Goal: Information Seeking & Learning: Check status

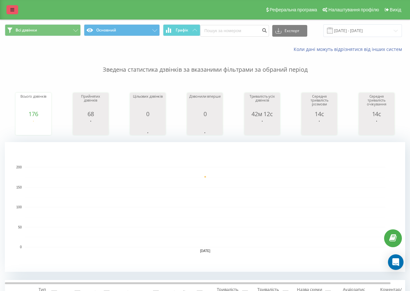
click at [17, 8] on link at bounding box center [12, 9] width 12 height 9
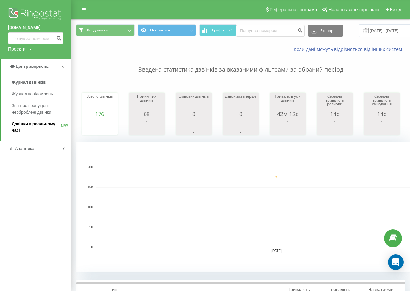
click at [36, 122] on span "Дзвінки в реальному часі" at bounding box center [36, 127] width 49 height 13
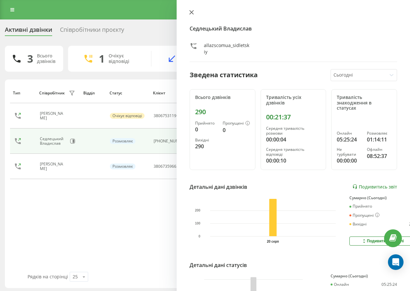
click at [191, 15] on button at bounding box center [191, 13] width 8 height 6
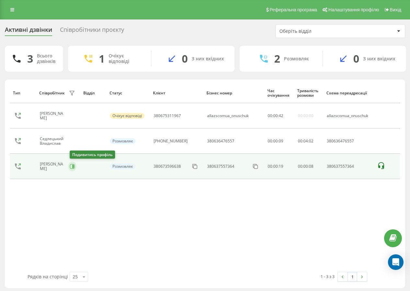
click at [74, 167] on icon at bounding box center [72, 166] width 5 height 5
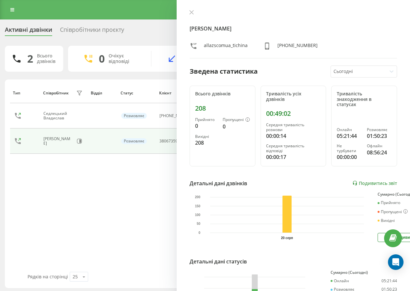
drag, startPoint x: 191, startPoint y: 10, endPoint x: 253, endPoint y: 0, distance: 62.3
click at [192, 10] on button at bounding box center [191, 13] width 8 height 6
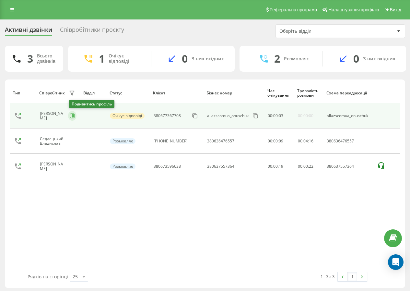
click at [74, 116] on icon at bounding box center [73, 115] width 2 height 3
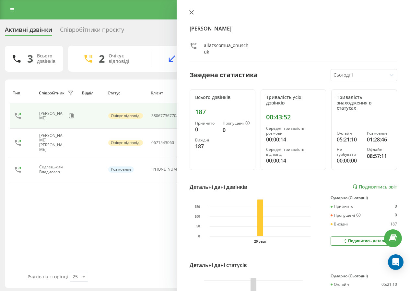
click at [194, 12] on button at bounding box center [191, 13] width 8 height 6
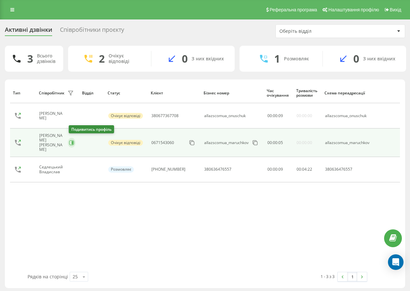
click at [74, 138] on button at bounding box center [72, 143] width 8 height 10
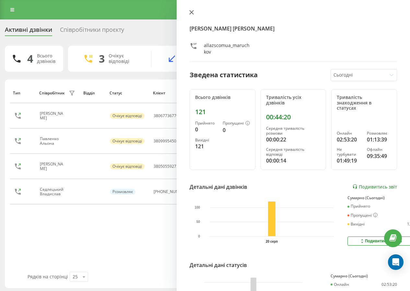
click at [191, 13] on icon at bounding box center [192, 12] width 4 height 4
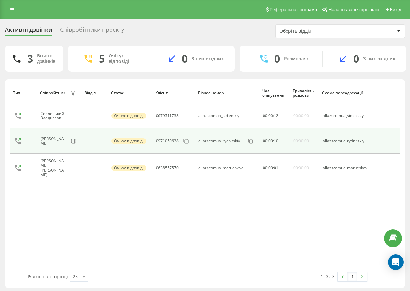
click at [77, 144] on div "[PERSON_NAME]" at bounding box center [58, 140] width 37 height 11
click at [71, 144] on button at bounding box center [73, 141] width 8 height 10
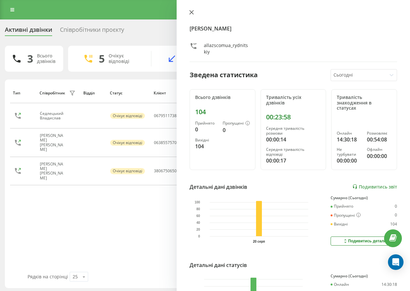
click at [191, 12] on icon at bounding box center [192, 12] width 4 height 4
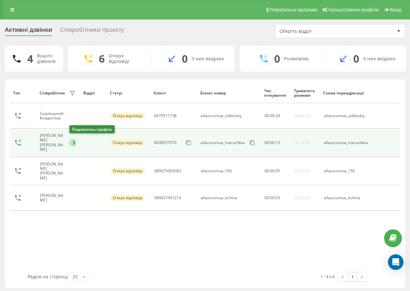
click at [75, 141] on icon at bounding box center [73, 142] width 5 height 5
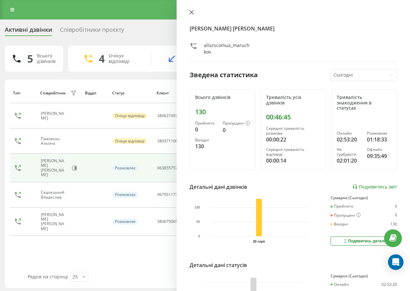
click at [191, 11] on div "Моручков Володимир allazscomua_maruchkov Зведена статистика Сьогодні Всього дзв…" at bounding box center [293, 145] width 233 height 291
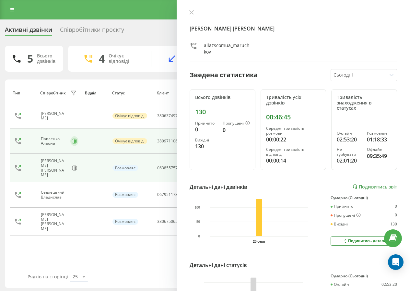
click at [72, 141] on icon at bounding box center [74, 141] width 5 height 5
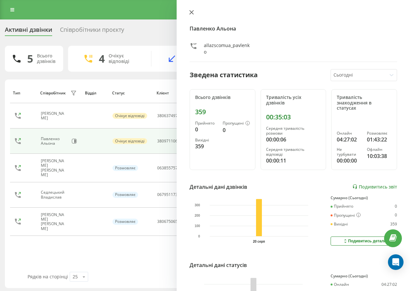
click at [192, 10] on icon at bounding box center [191, 12] width 5 height 5
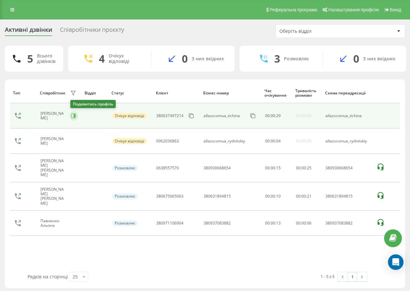
click at [74, 114] on icon at bounding box center [73, 115] width 5 height 5
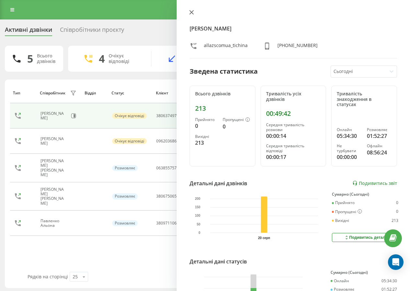
click at [190, 11] on icon at bounding box center [192, 12] width 4 height 4
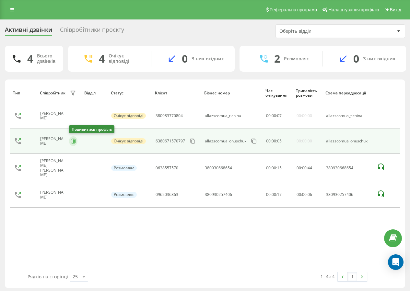
click at [73, 142] on icon at bounding box center [73, 140] width 5 height 5
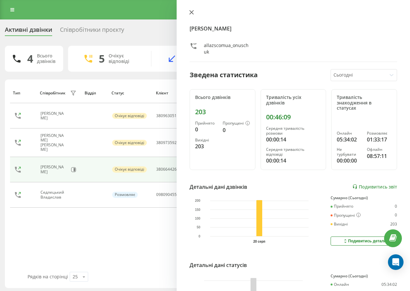
click at [192, 13] on icon at bounding box center [191, 12] width 5 height 5
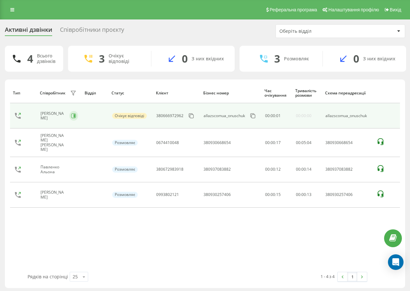
click at [76, 116] on button at bounding box center [73, 116] width 9 height 10
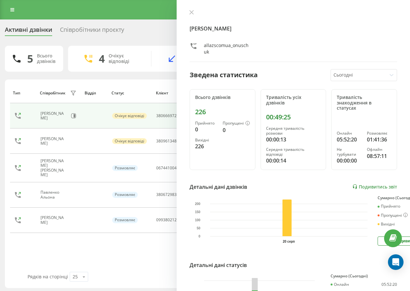
drag, startPoint x: 191, startPoint y: 11, endPoint x: 211, endPoint y: 3, distance: 21.7
click at [191, 10] on icon at bounding box center [191, 12] width 5 height 5
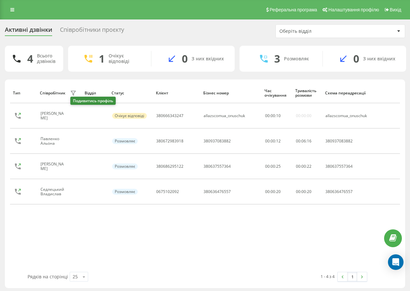
drag, startPoint x: 0, startPoint y: 0, endPoint x: 77, endPoint y: 115, distance: 138.2
click at [77, 115] on button at bounding box center [74, 116] width 8 height 9
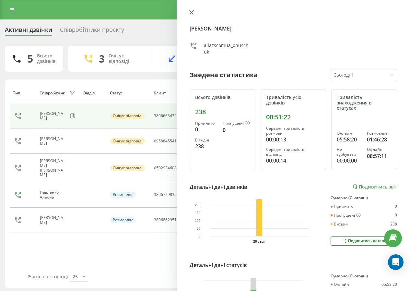
click at [191, 12] on icon at bounding box center [192, 12] width 4 height 4
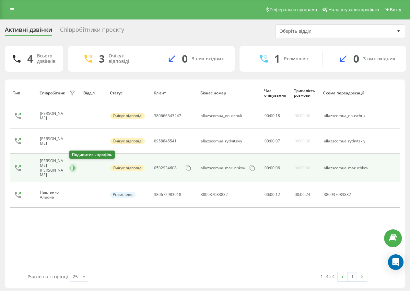
click at [73, 167] on icon at bounding box center [72, 167] width 5 height 5
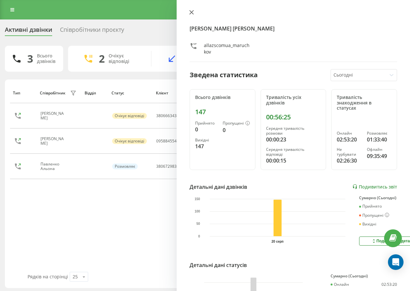
click at [191, 15] on button at bounding box center [191, 13] width 8 height 6
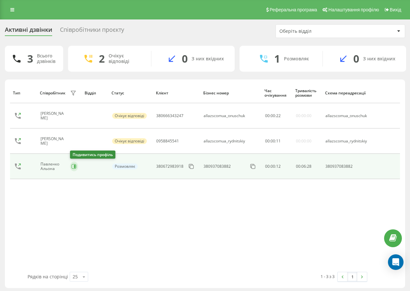
click at [74, 166] on icon at bounding box center [73, 166] width 5 height 5
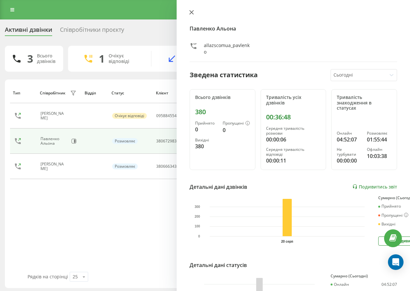
click at [191, 13] on icon at bounding box center [191, 12] width 5 height 5
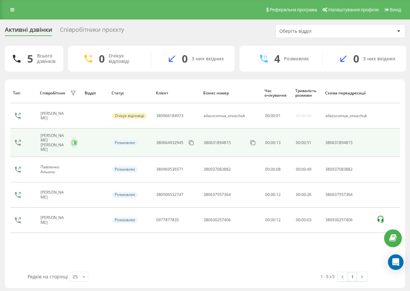
click at [75, 143] on icon at bounding box center [74, 142] width 5 height 5
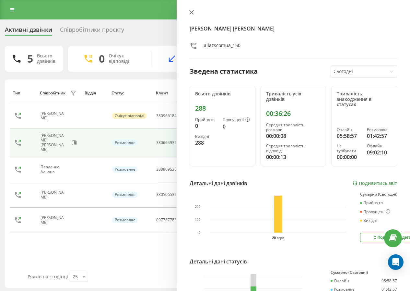
click at [193, 13] on icon at bounding box center [191, 12] width 5 height 5
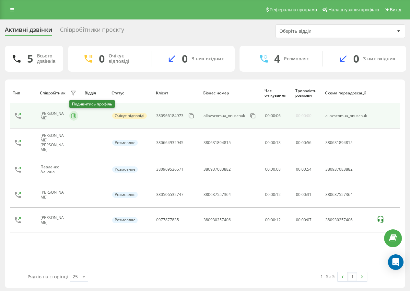
click at [76, 116] on icon at bounding box center [73, 115] width 5 height 5
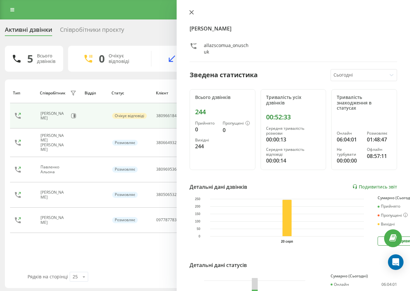
click at [193, 13] on icon at bounding box center [191, 12] width 5 height 5
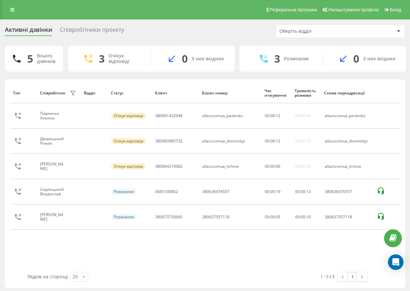
click at [72, 213] on button at bounding box center [74, 217] width 8 height 9
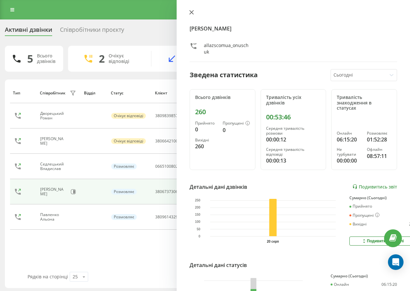
drag, startPoint x: 189, startPoint y: 14, endPoint x: 229, endPoint y: 0, distance: 42.6
click at [192, 14] on icon at bounding box center [191, 12] width 5 height 5
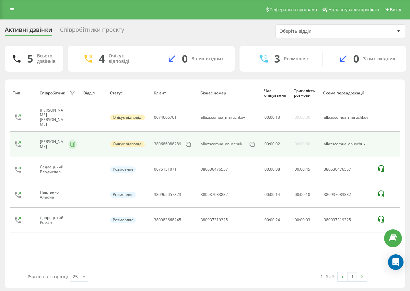
click at [71, 139] on button at bounding box center [72, 144] width 8 height 10
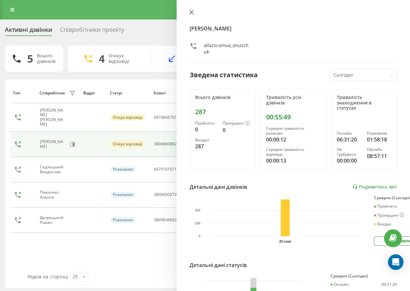
click at [191, 11] on icon at bounding box center [191, 12] width 5 height 5
